Goal: Task Accomplishment & Management: Use online tool/utility

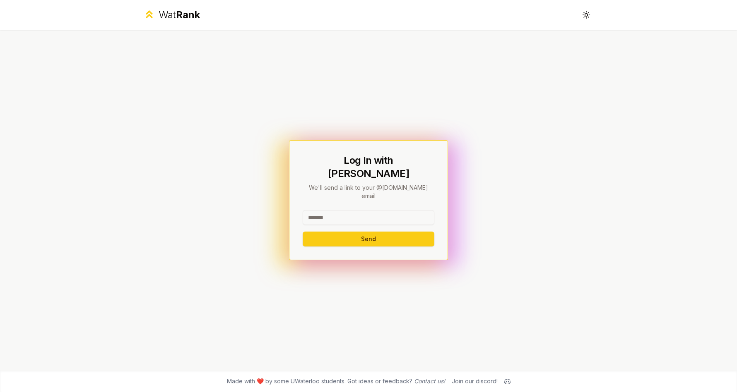
click at [335, 210] on input at bounding box center [369, 217] width 132 height 15
type input "*******"
click at [303, 232] on button "Send" at bounding box center [369, 239] width 132 height 15
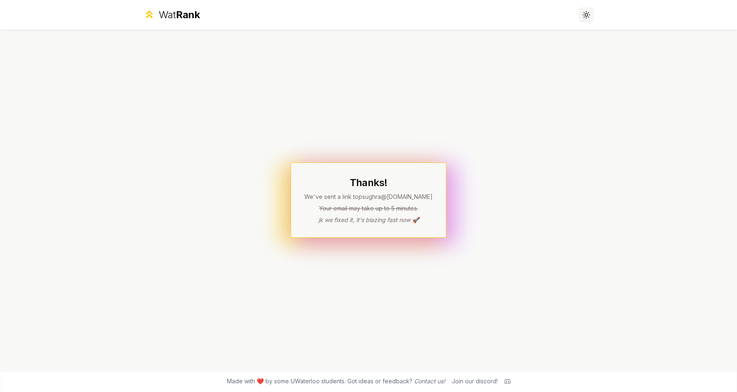
click at [588, 12] on icon at bounding box center [588, 12] width 0 height 0
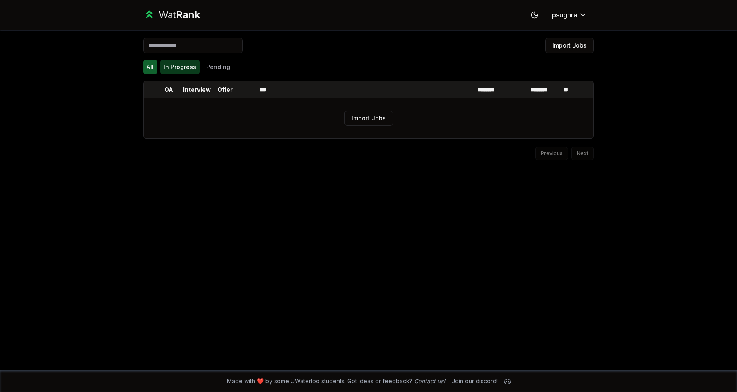
click at [180, 64] on button "In Progress" at bounding box center [179, 67] width 39 height 15
click at [138, 68] on div "Import Jobs All In Progress Pending OA Interview Offer *** ******** ******** **…" at bounding box center [368, 200] width 477 height 341
click at [146, 68] on button "All" at bounding box center [150, 67] width 14 height 15
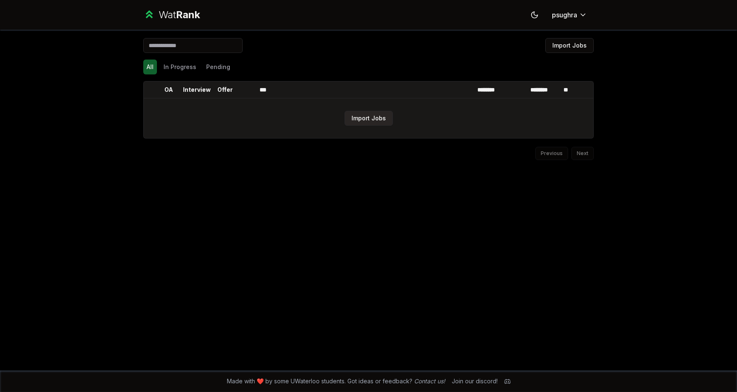
click at [383, 125] on button "Import Jobs" at bounding box center [368, 118] width 48 height 15
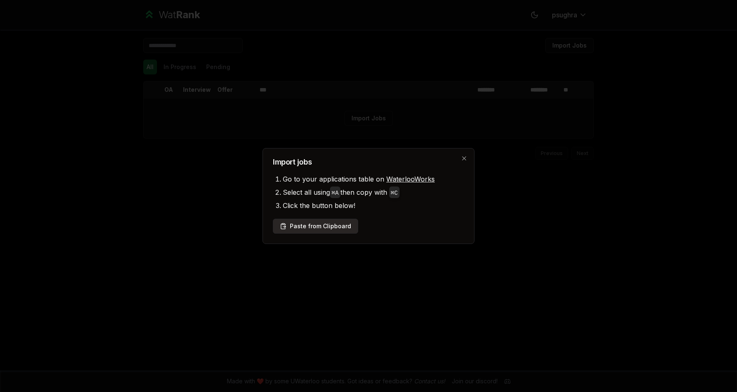
click at [334, 231] on button "Paste from Clipboard" at bounding box center [315, 226] width 85 height 15
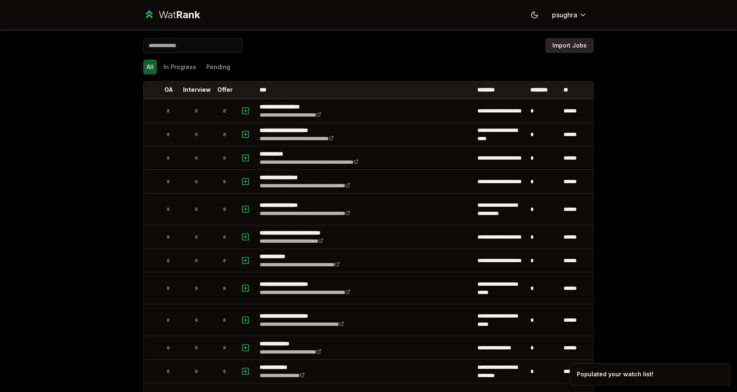
click at [557, 47] on button "Import Jobs" at bounding box center [569, 45] width 48 height 15
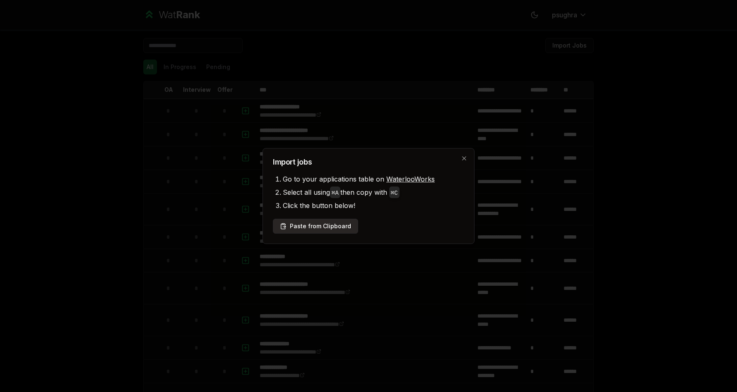
click at [314, 228] on button "Paste from Clipboard" at bounding box center [315, 226] width 85 height 15
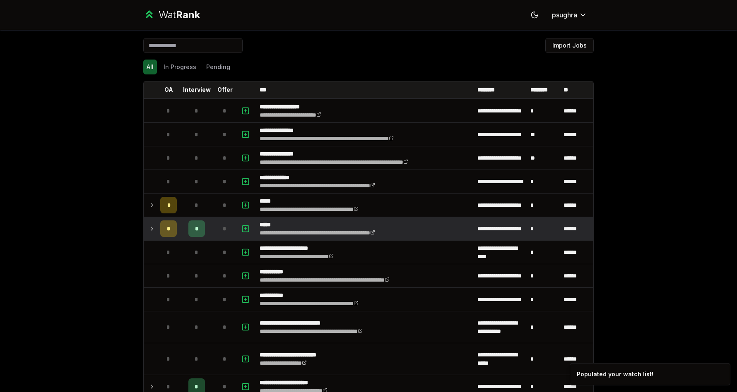
click at [149, 228] on icon at bounding box center [152, 229] width 7 height 10
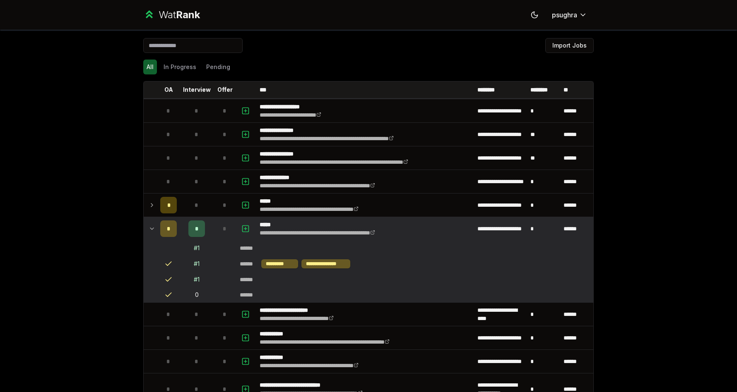
click at [149, 226] on icon at bounding box center [152, 229] width 7 height 10
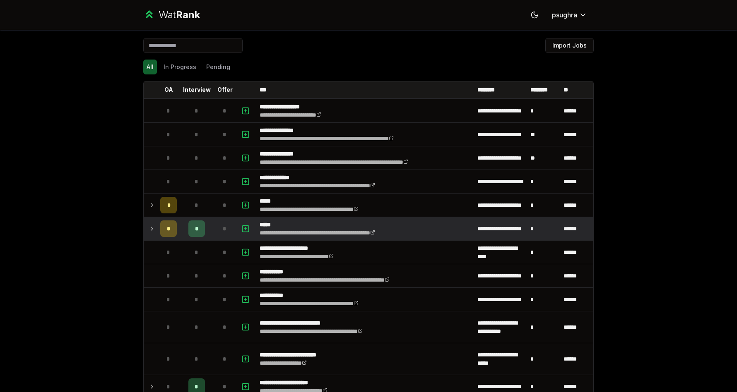
click at [149, 226] on icon at bounding box center [152, 229] width 7 height 10
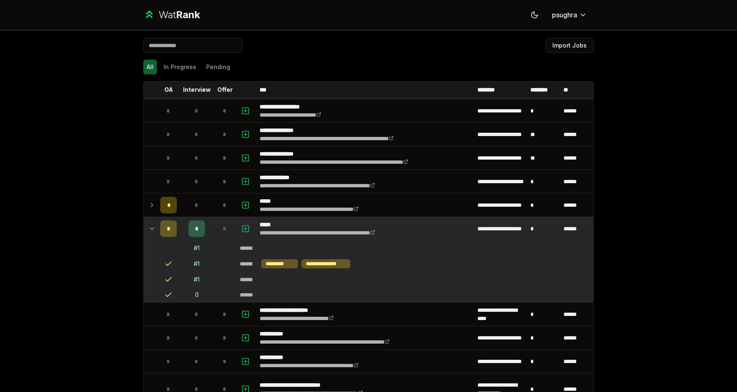
click at [149, 226] on icon at bounding box center [152, 229] width 7 height 10
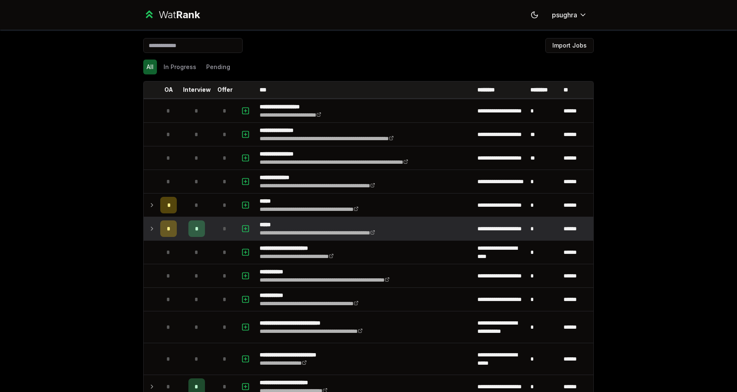
click at [149, 226] on icon at bounding box center [152, 229] width 7 height 10
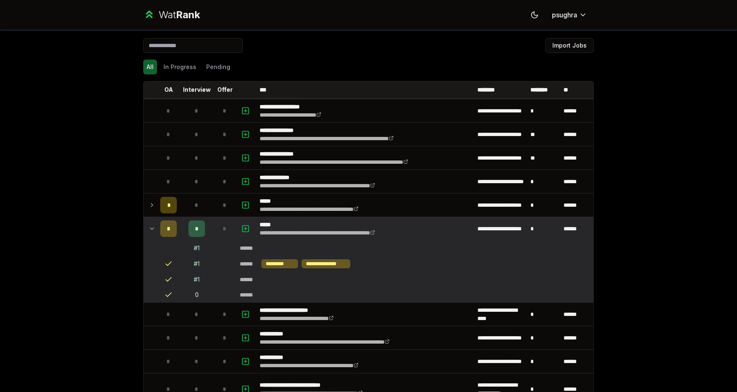
click at [150, 228] on icon at bounding box center [151, 229] width 3 height 2
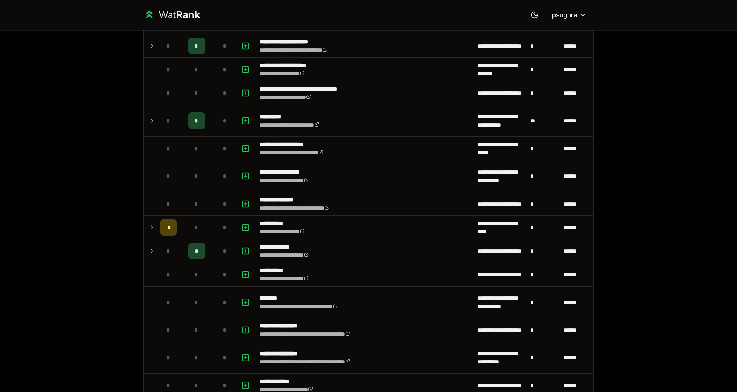
scroll to position [342, 0]
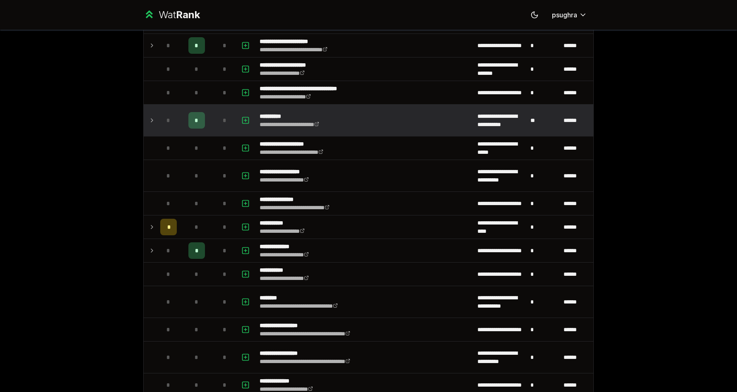
click at [152, 113] on td at bounding box center [150, 120] width 13 height 31
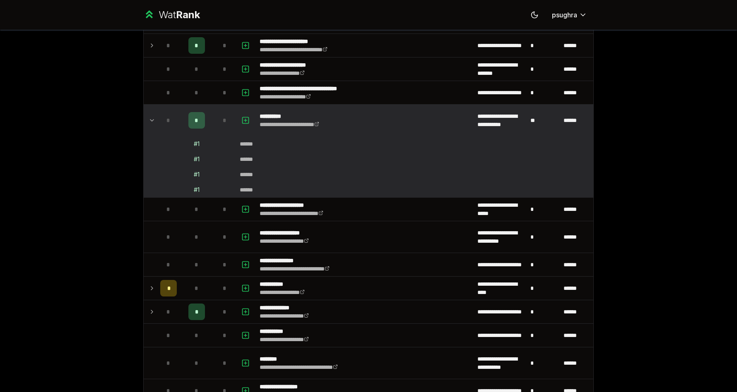
click at [152, 113] on td at bounding box center [150, 120] width 13 height 31
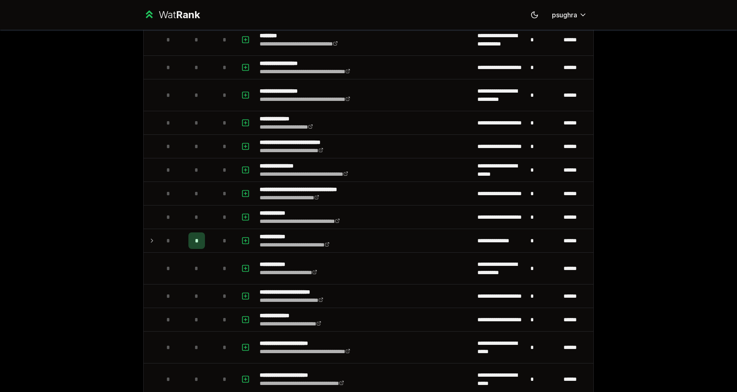
scroll to position [611, 0]
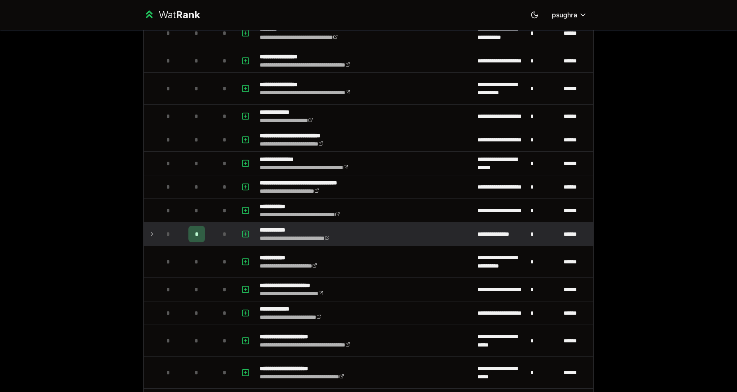
click at [180, 240] on td "*" at bounding box center [196, 234] width 33 height 23
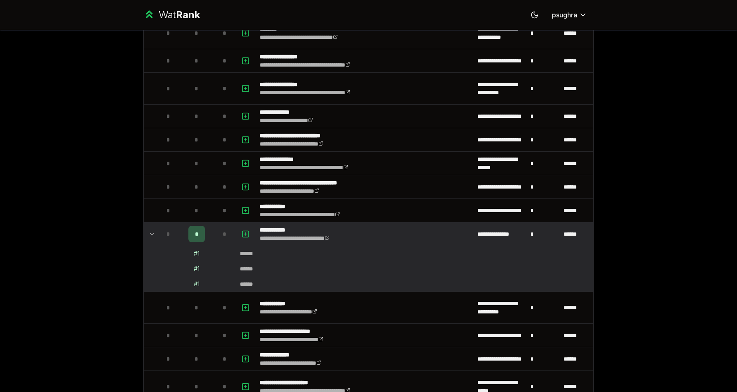
click at [175, 238] on td "*" at bounding box center [168, 234] width 23 height 23
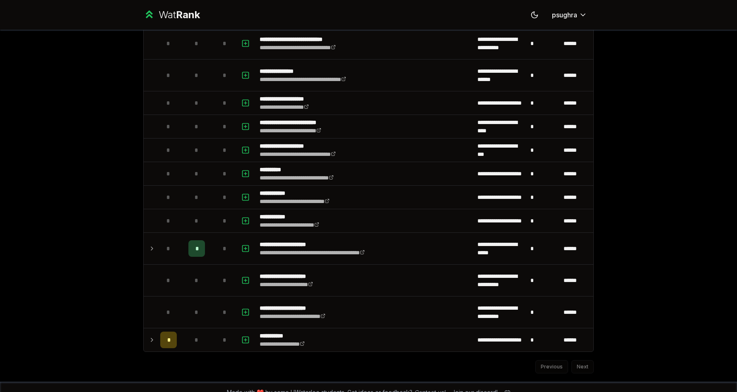
scroll to position [1078, 0]
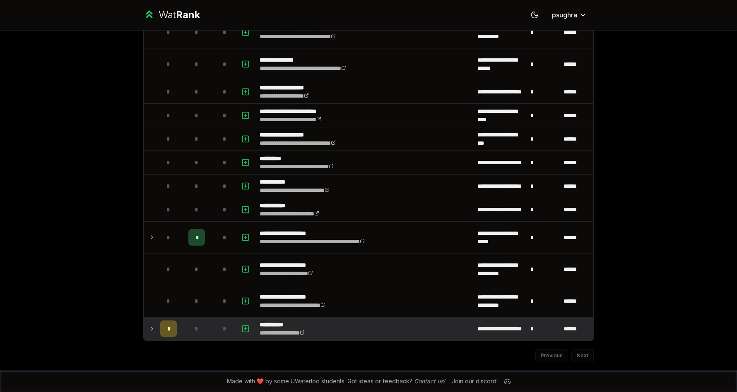
click at [168, 330] on div "*" at bounding box center [168, 329] width 17 height 17
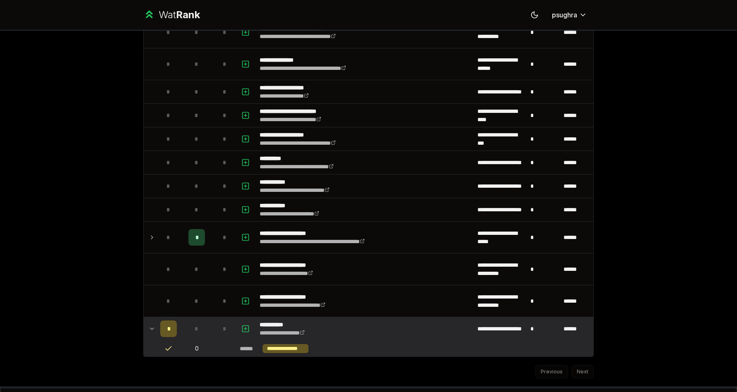
click at [168, 330] on div "*" at bounding box center [168, 329] width 17 height 17
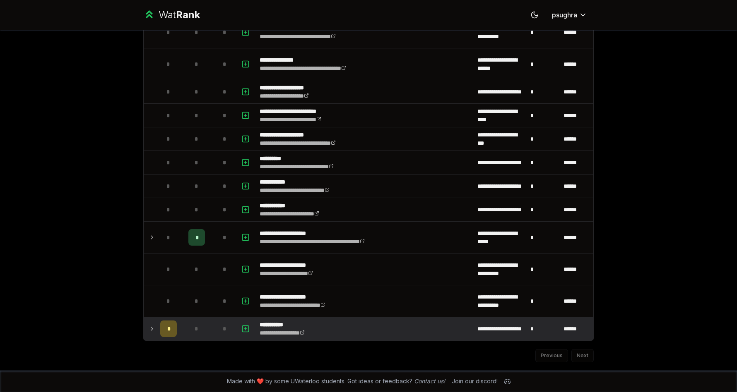
click at [168, 330] on div "*" at bounding box center [168, 329] width 17 height 17
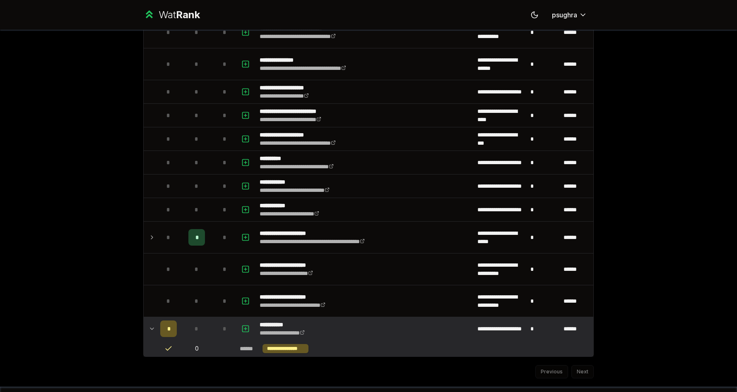
click at [168, 330] on div "*" at bounding box center [168, 329] width 17 height 17
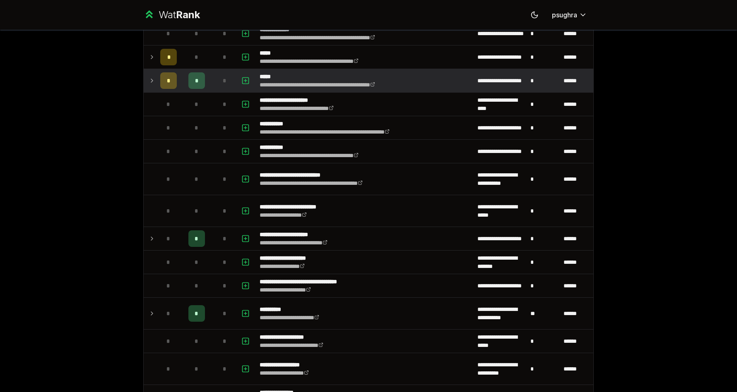
scroll to position [0, 0]
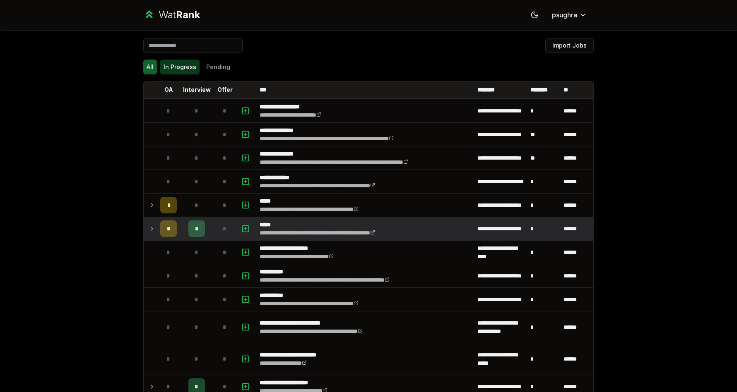
click at [165, 65] on button "In Progress" at bounding box center [179, 67] width 39 height 15
